Goal: Task Accomplishment & Management: Use online tool/utility

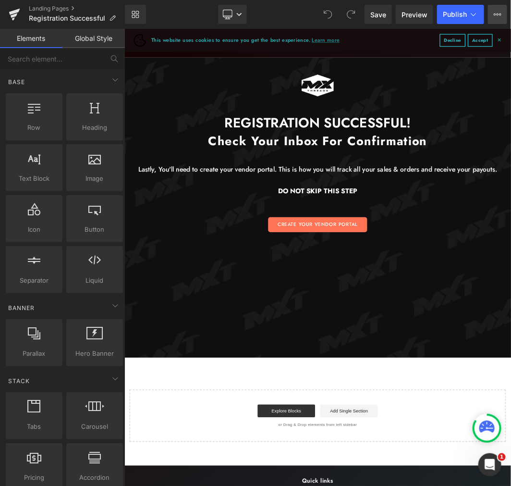
click at [498, 17] on icon at bounding box center [498, 15] width 8 height 8
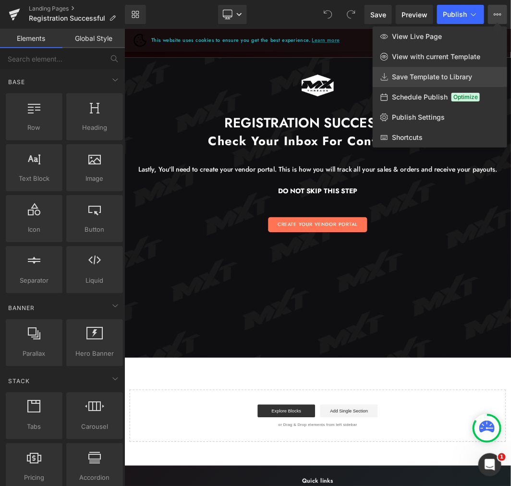
click at [414, 77] on span "Save Template to Library" at bounding box center [432, 77] width 80 height 9
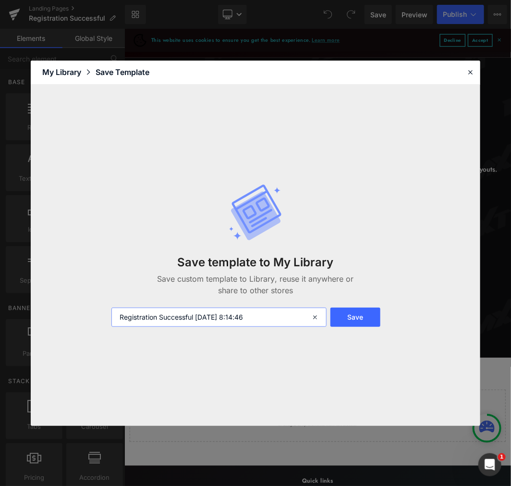
click at [147, 265] on input "Registration Successful 2025-08-27 8:14:46" at bounding box center [98, 252] width 95 height 25
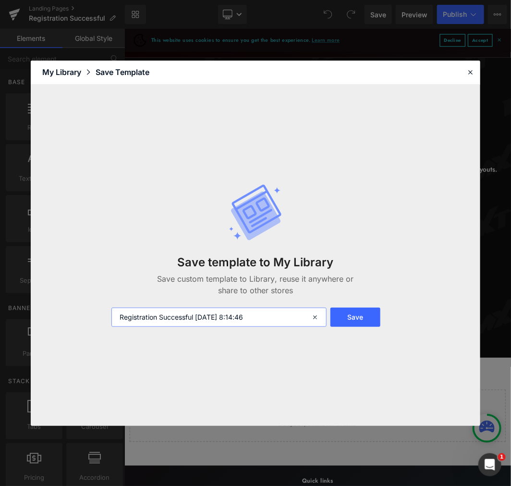
drag, startPoint x: 236, startPoint y: 316, endPoint x: 275, endPoint y: 318, distance: 38.5
click at [147, 265] on input "Registration Successful 2025-08-27 8:14:46" at bounding box center [98, 252] width 95 height 25
type input "Registration Successful 2025-08-27"
click at [346, 318] on button "Save" at bounding box center [356, 317] width 50 height 19
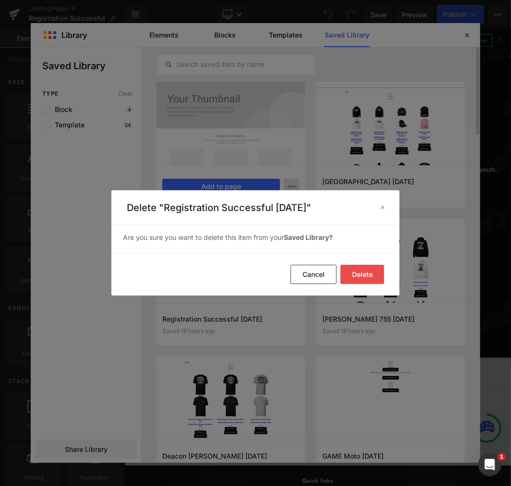
click at [359, 274] on button "Delete" at bounding box center [363, 274] width 44 height 19
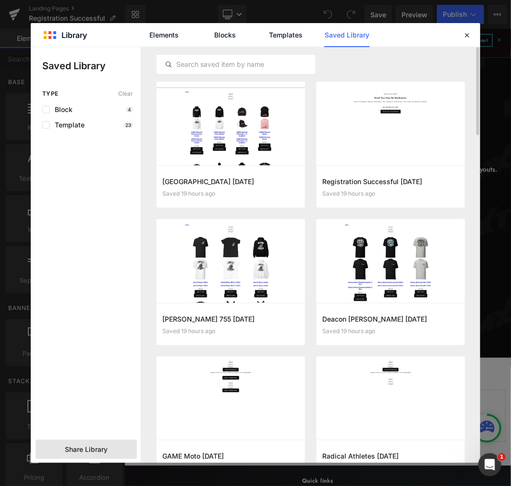
click at [84, 446] on span "Share Library" at bounding box center [86, 450] width 43 height 10
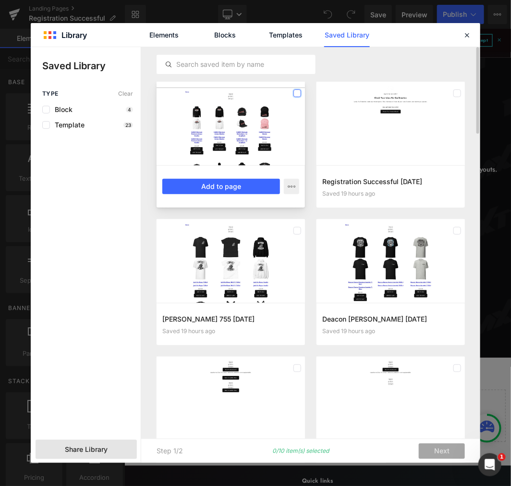
click at [299, 93] on label at bounding box center [298, 93] width 8 height 8
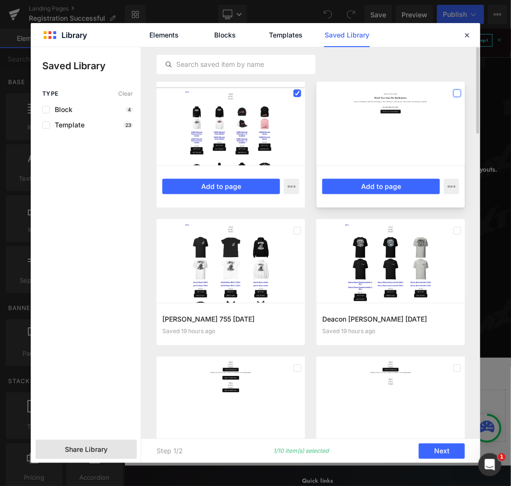
click at [459, 90] on label at bounding box center [458, 93] width 8 height 8
click at [457, 93] on icon at bounding box center [457, 93] width 5 height 0
click at [296, 93] on icon at bounding box center [297, 93] width 5 height 0
click at [295, 93] on label at bounding box center [298, 93] width 8 height 8
click at [458, 92] on label at bounding box center [458, 93] width 8 height 8
